Goal: Information Seeking & Learning: Learn about a topic

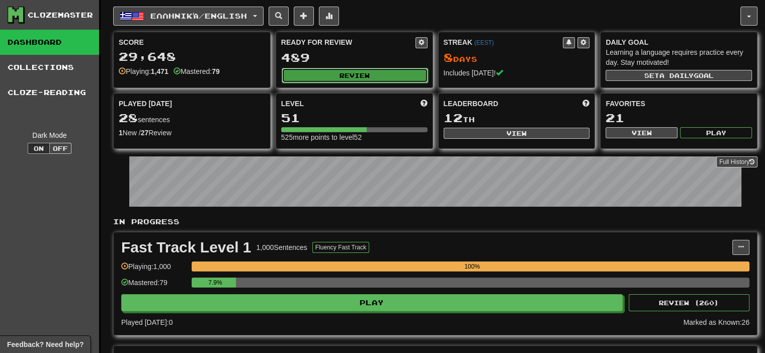
click at [375, 72] on button "Review" at bounding box center [355, 75] width 146 height 15
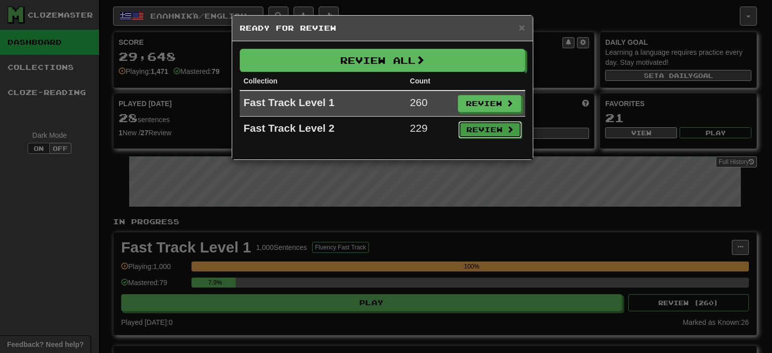
click at [489, 127] on button "Review" at bounding box center [490, 129] width 63 height 17
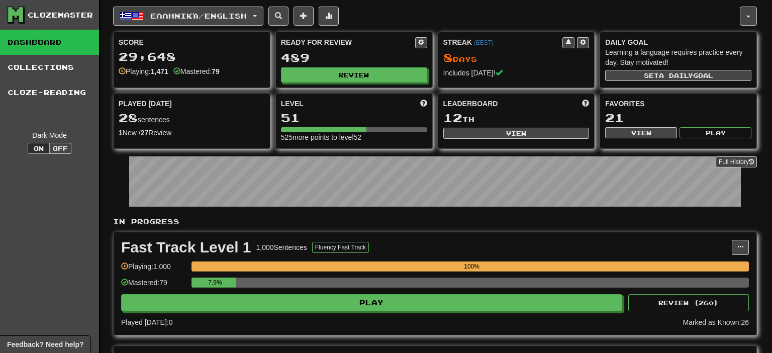
select select "**"
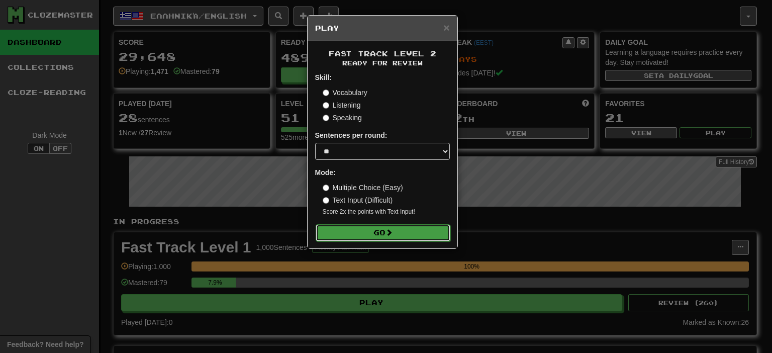
click at [389, 236] on span at bounding box center [389, 232] width 7 height 7
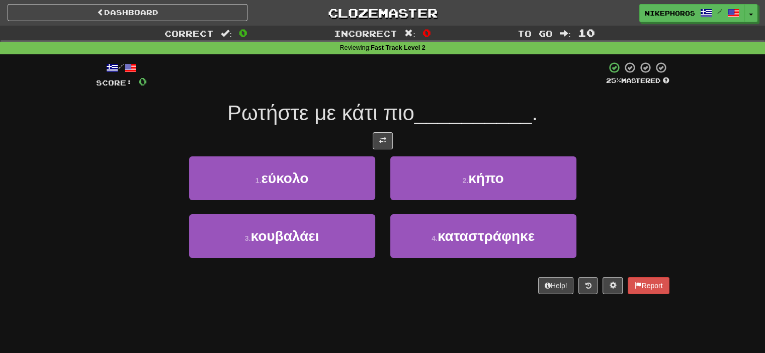
click at [437, 90] on div "/ Score: 0 25 % Mastered Ρωτήστε με κάτι πιο __________ . 1 . εύκολο 2 . κήπο 3…" at bounding box center [382, 177] width 573 height 233
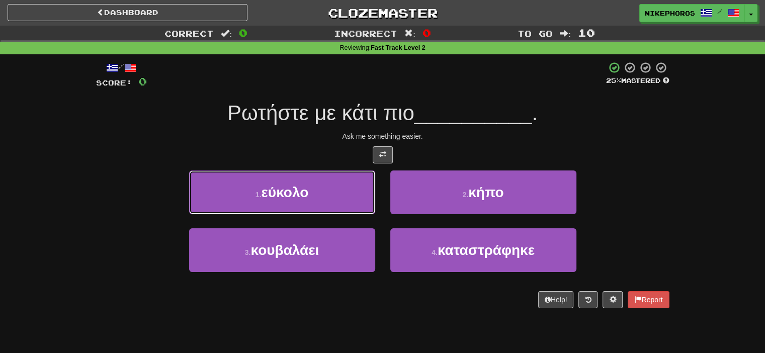
drag, startPoint x: 344, startPoint y: 181, endPoint x: 364, endPoint y: 172, distance: 22.1
click at [344, 180] on button "1 . εύκολο" at bounding box center [282, 192] width 186 height 44
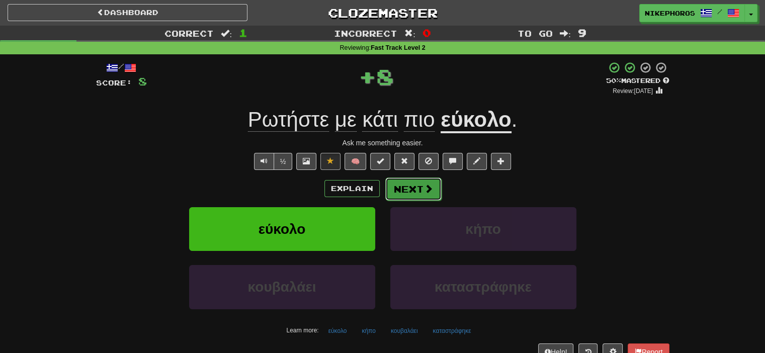
click at [418, 184] on button "Next" at bounding box center [413, 188] width 56 height 23
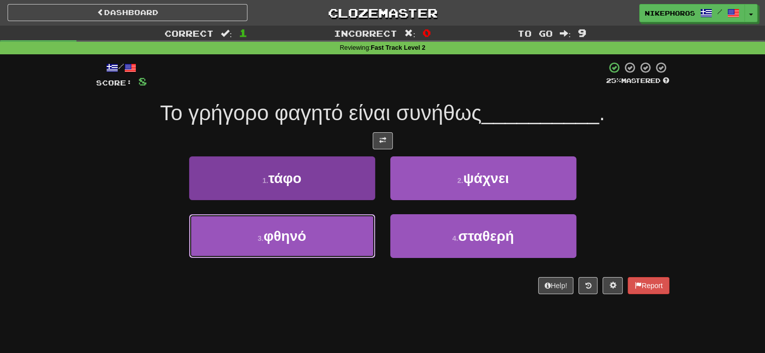
click at [345, 237] on button "3 . φθηνό" at bounding box center [282, 236] width 186 height 44
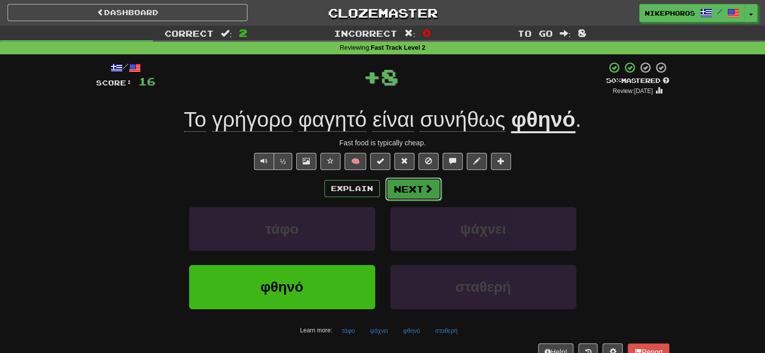
click at [426, 193] on span at bounding box center [428, 188] width 9 height 9
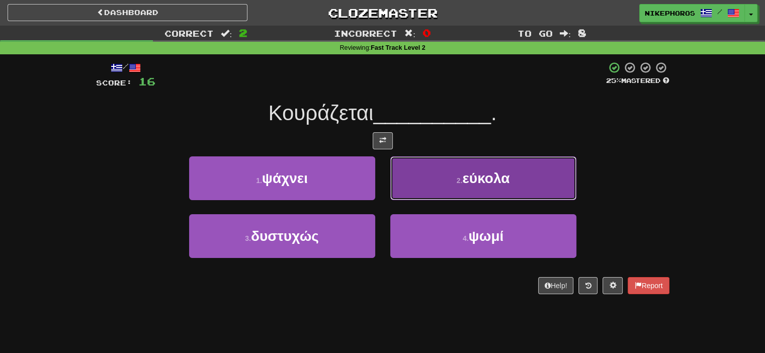
click at [528, 164] on button "2 . εύκολα" at bounding box center [483, 178] width 186 height 44
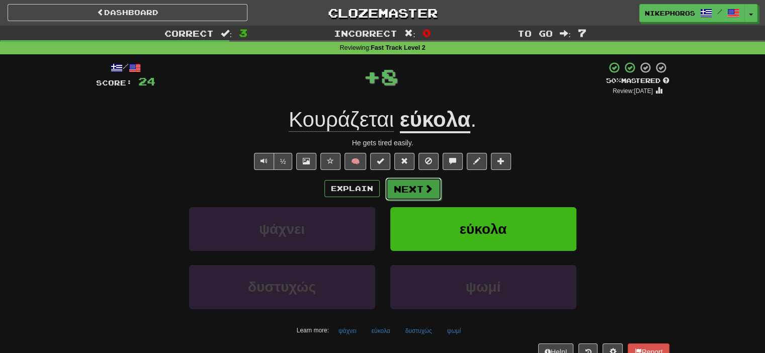
click at [418, 188] on button "Next" at bounding box center [413, 188] width 56 height 23
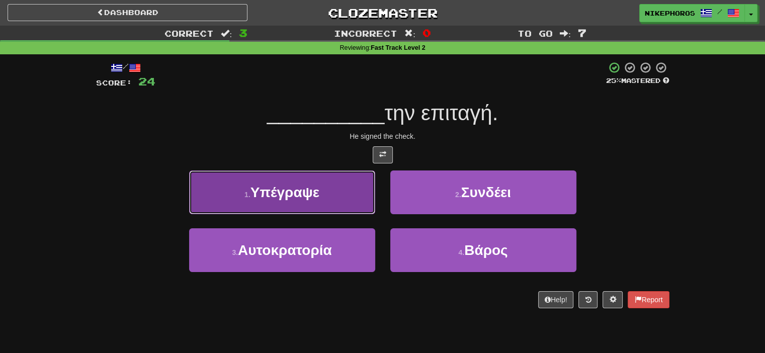
click at [311, 174] on button "1 . Υπέγραψε" at bounding box center [282, 192] width 186 height 44
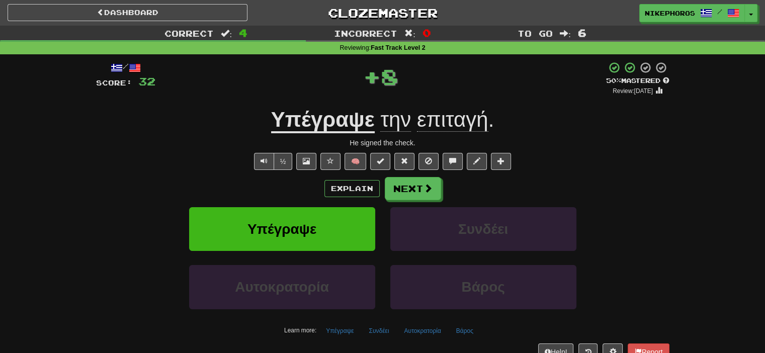
click at [469, 126] on span "επιταγή" at bounding box center [452, 120] width 71 height 24
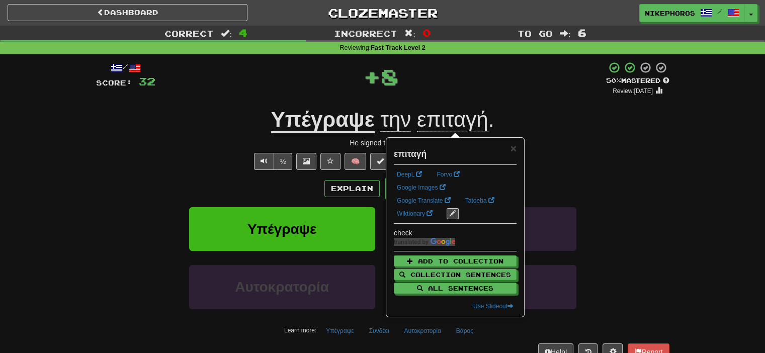
click at [594, 117] on div "Υπέγραψε την επιταγή ." at bounding box center [382, 120] width 573 height 28
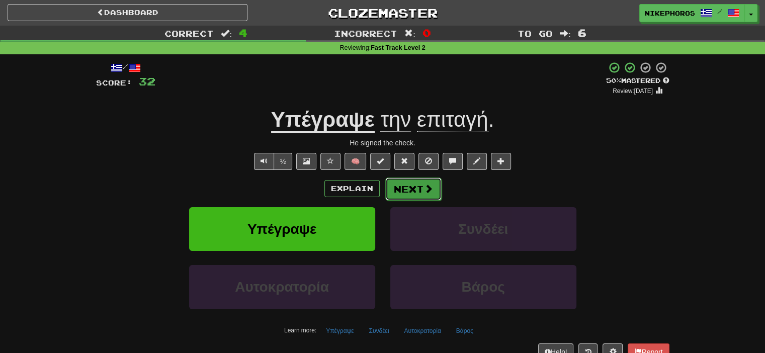
click at [426, 190] on span at bounding box center [428, 188] width 9 height 9
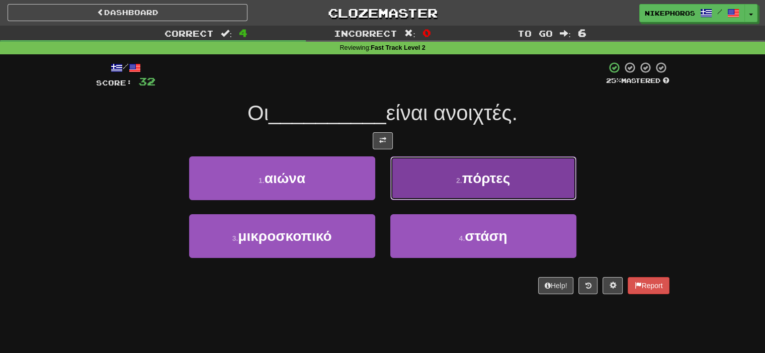
click at [491, 177] on span "πόρτες" at bounding box center [486, 178] width 48 height 16
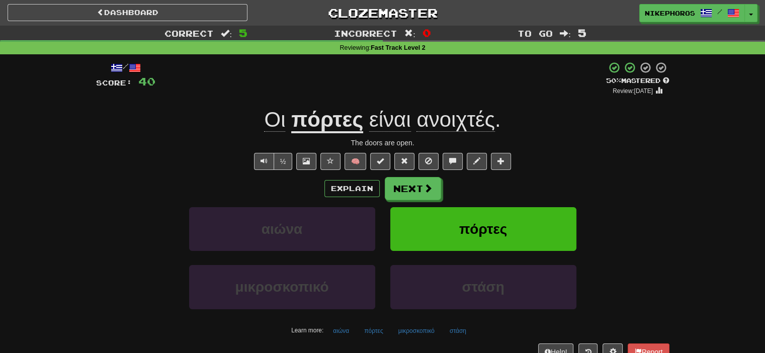
drag, startPoint x: 470, startPoint y: 81, endPoint x: 454, endPoint y: 115, distance: 37.4
click at [470, 80] on div "+ 8" at bounding box center [380, 78] width 450 height 34
click at [434, 195] on button "Next" at bounding box center [413, 188] width 56 height 23
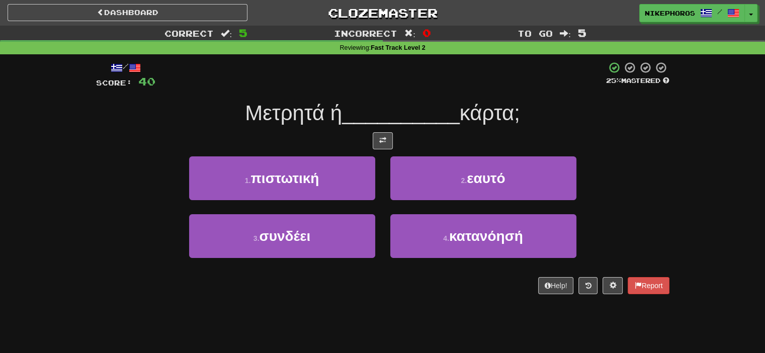
click at [444, 79] on div at bounding box center [380, 75] width 450 height 28
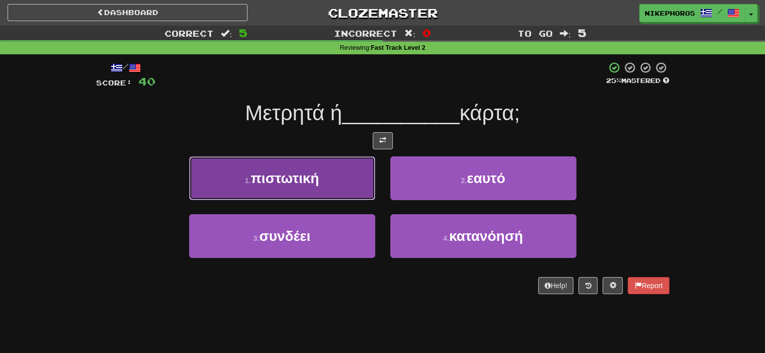
click at [345, 170] on button "1 . πιστωτική" at bounding box center [282, 178] width 186 height 44
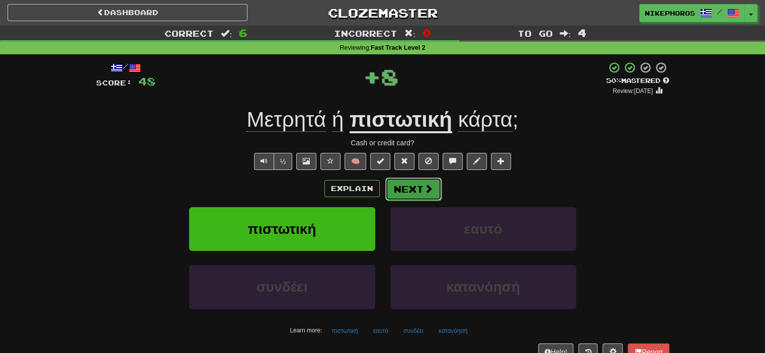
click at [408, 187] on button "Next" at bounding box center [413, 188] width 56 height 23
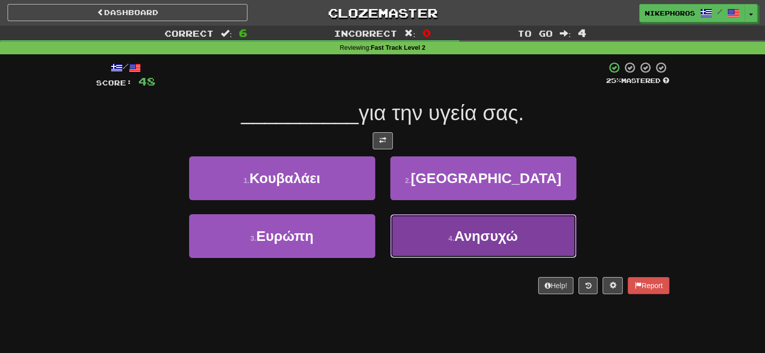
click at [505, 250] on button "4 . Ανησυχώ" at bounding box center [483, 236] width 186 height 44
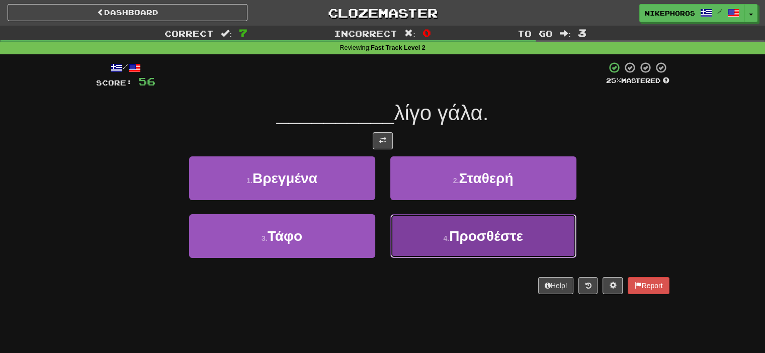
click at [518, 246] on button "4 . Προσθέστε" at bounding box center [483, 236] width 186 height 44
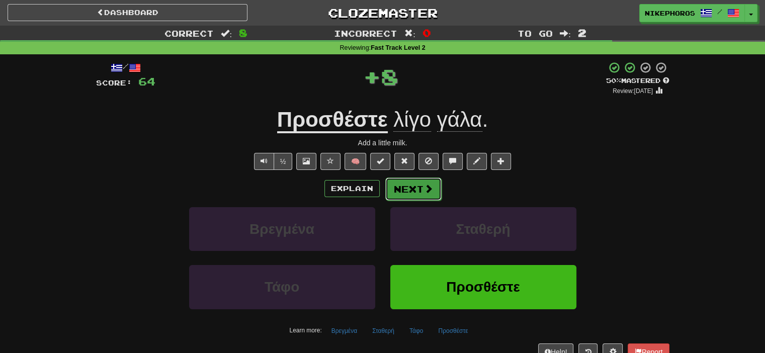
click at [400, 192] on button "Next" at bounding box center [413, 188] width 56 height 23
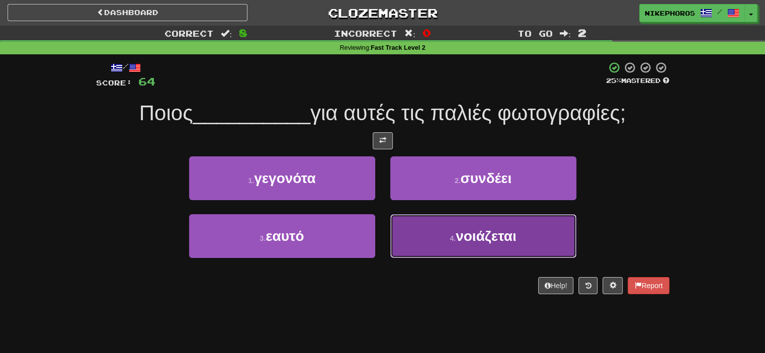
click at [519, 248] on button "4 . νοιάζεται" at bounding box center [483, 236] width 186 height 44
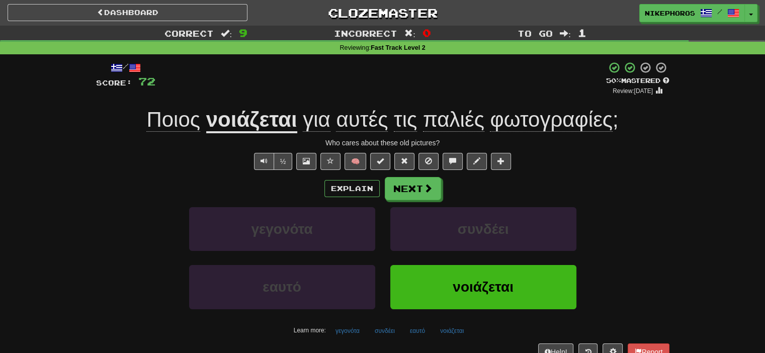
click at [413, 99] on div "/ Score: 72 + 8 50 % Mastered Review: 2025-09-29 Ποιος νοιάζεται για αυτές τις …" at bounding box center [382, 210] width 573 height 299
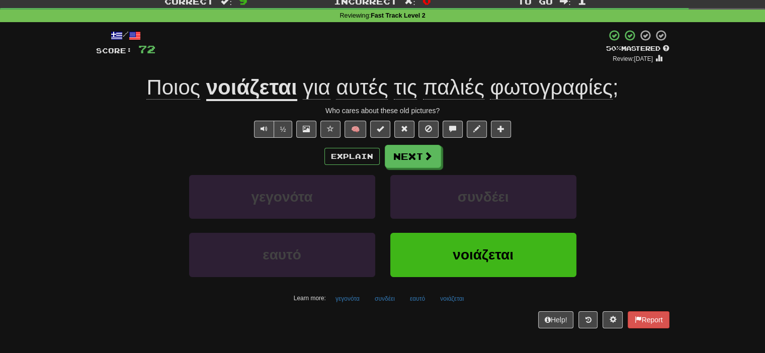
scroll to position [50, 0]
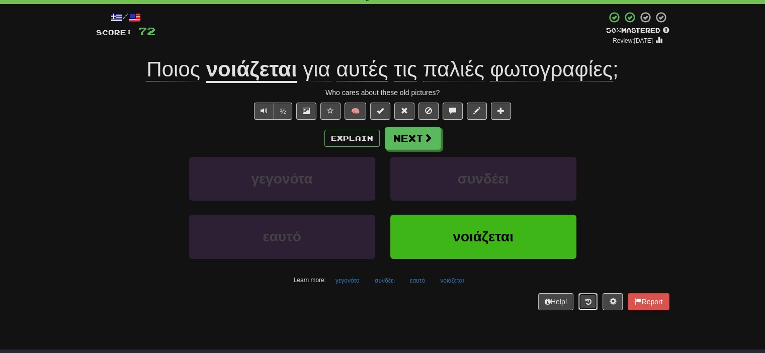
click at [591, 298] on button at bounding box center [587, 301] width 19 height 17
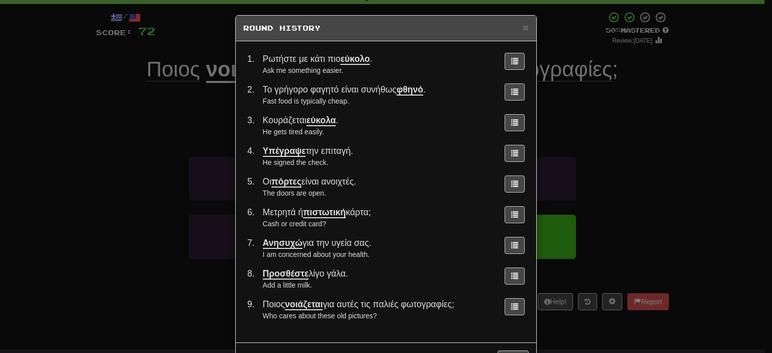
click at [650, 161] on div "× Round History 1 . Ρωτήστε με κάτι πιο εύκολο . Ask me something easier. 2 . Τ…" at bounding box center [386, 176] width 772 height 353
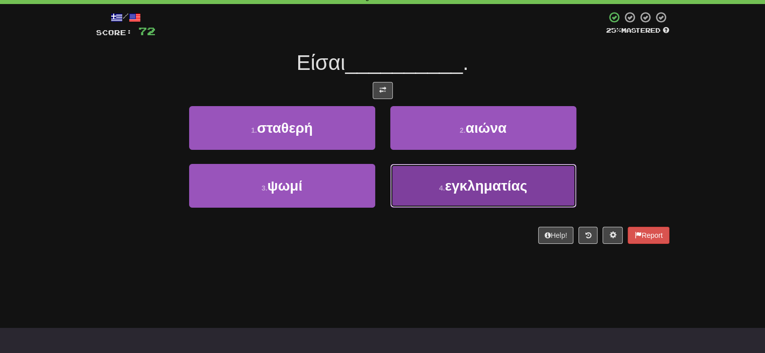
click at [484, 200] on button "4 . εγκληματίας" at bounding box center [483, 186] width 186 height 44
